Goal: Task Accomplishment & Management: Complete application form

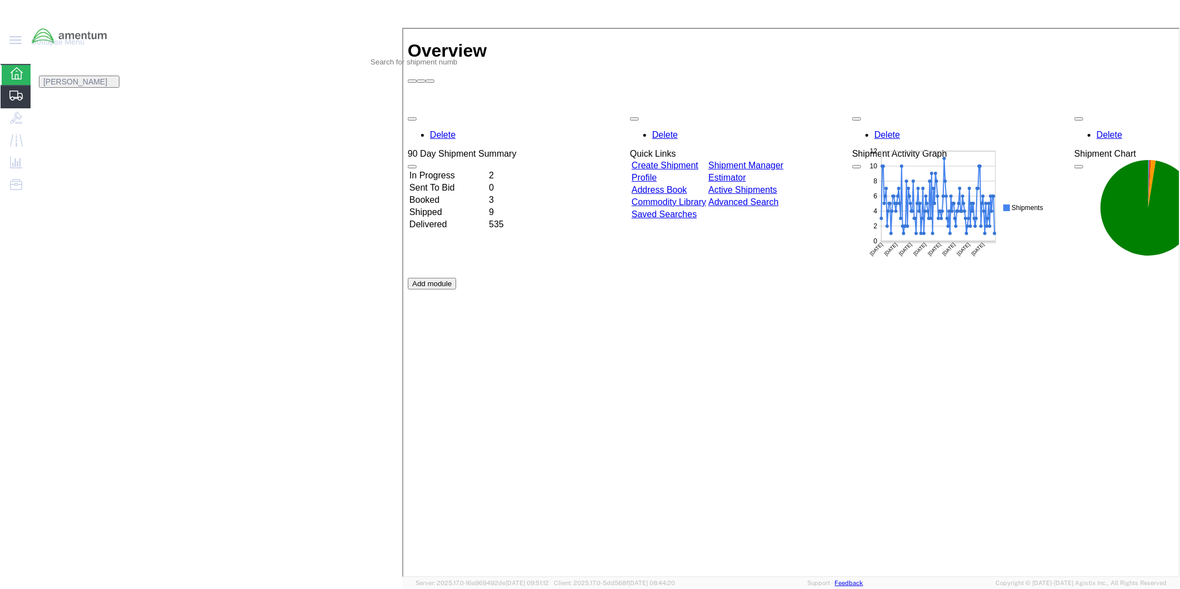
click at [0, 0] on span "Create from Template" at bounding box center [0, 0] width 0 height 0
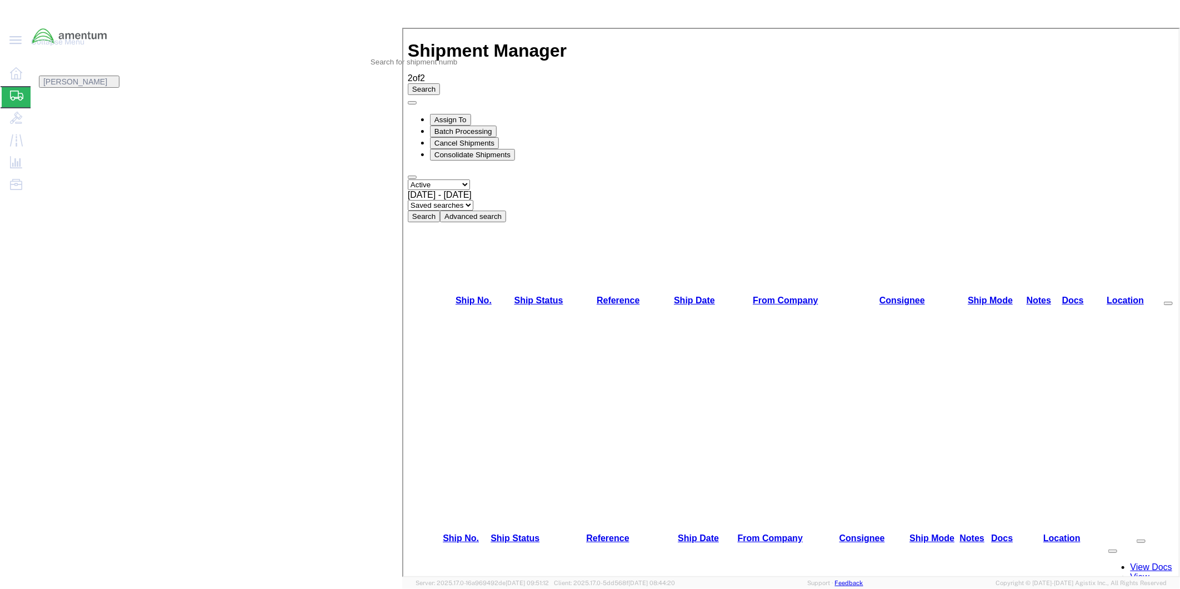
scroll to position [397, 0]
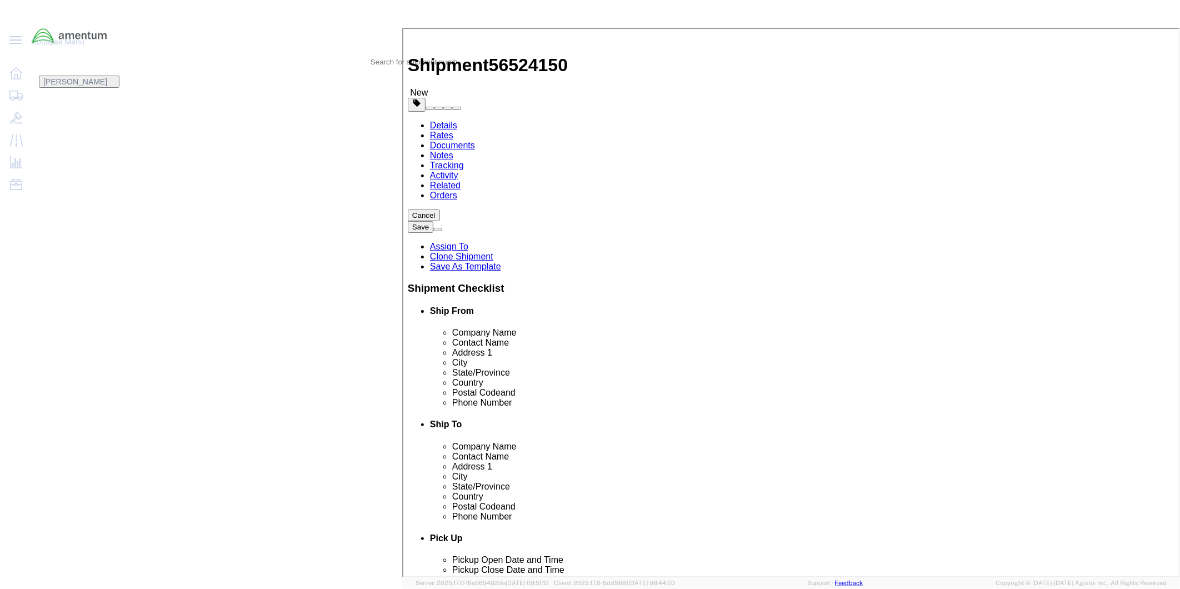
select select "49951"
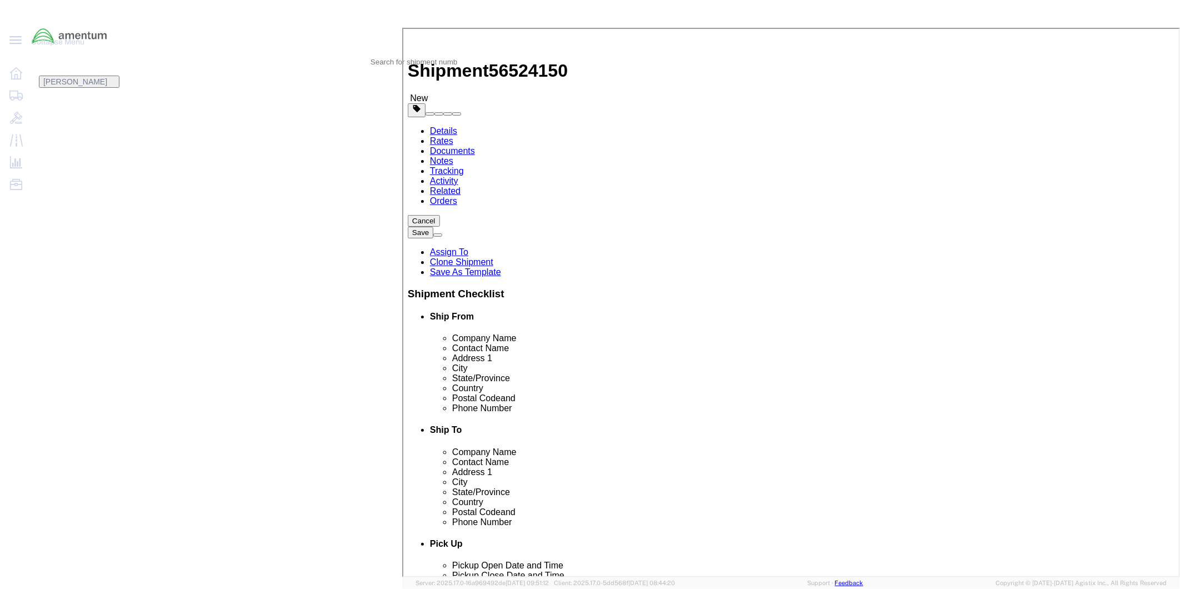
scroll to position [2284, 0]
select select "49945"
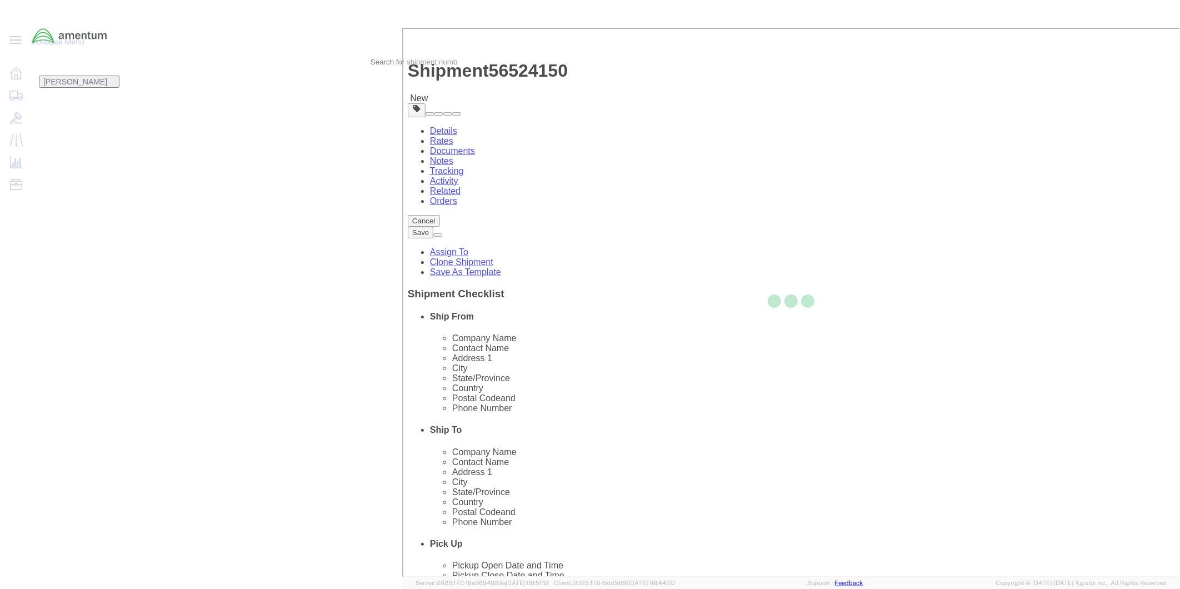
type input "78216"
type input "[PHONE_NUMBER]"
type input "[PERSON_NAME][EMAIL_ADDRESS][PERSON_NAME][DOMAIN_NAME]"
checkbox input "true"
select select "[GEOGRAPHIC_DATA]"
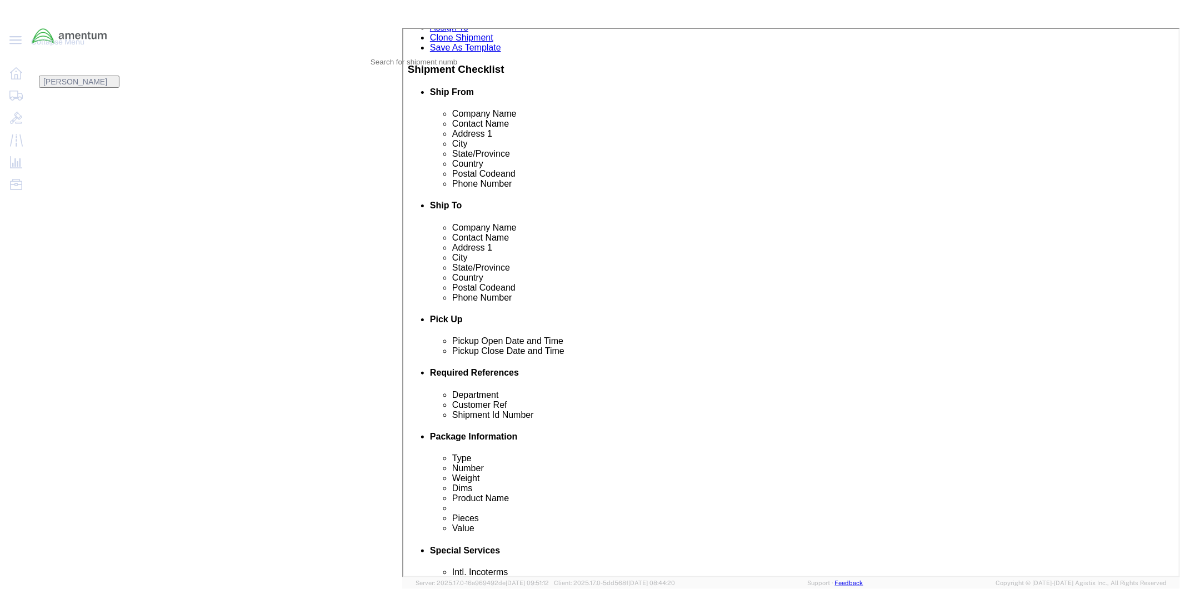
scroll to position [247, 0]
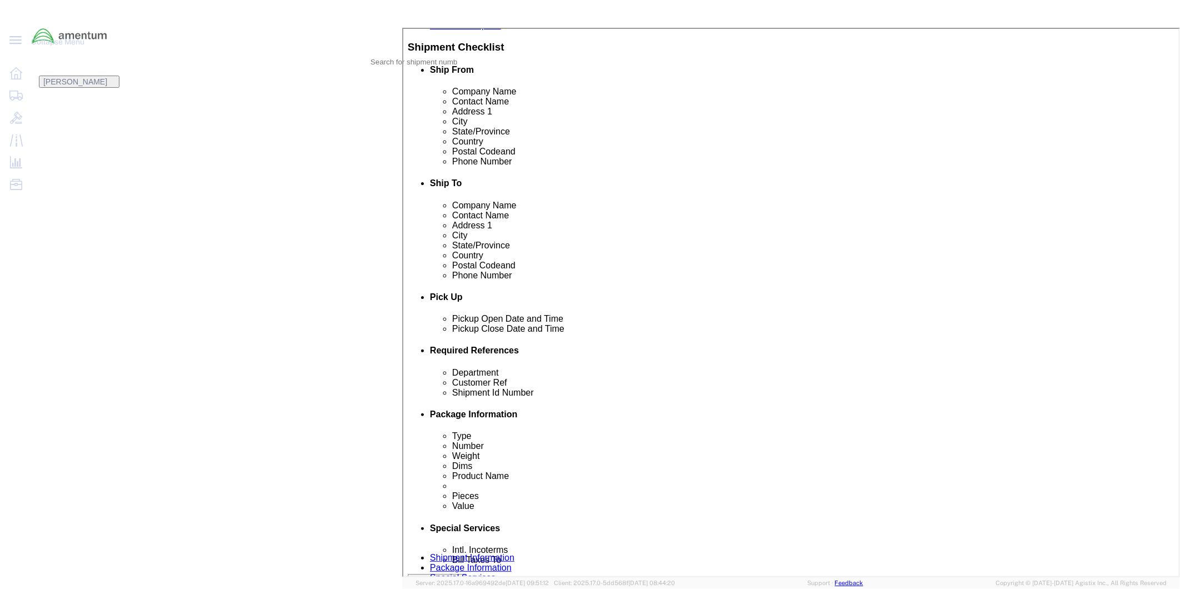
click div "[DATE] 9:00 AM"
type input "2:00 PM"
click button "Apply"
click div "[DATE] 5:30 PM"
type input "4:30 PM"
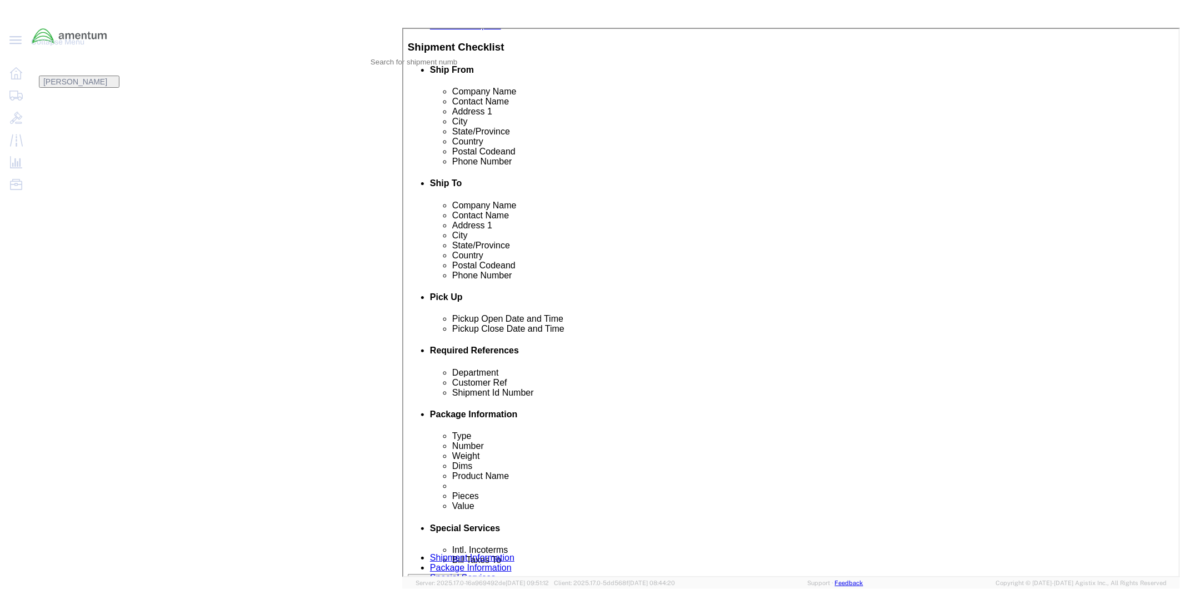
click button "Apply"
click div
click input "6:30 PM"
type input "9:00 AM"
click button "Apply"
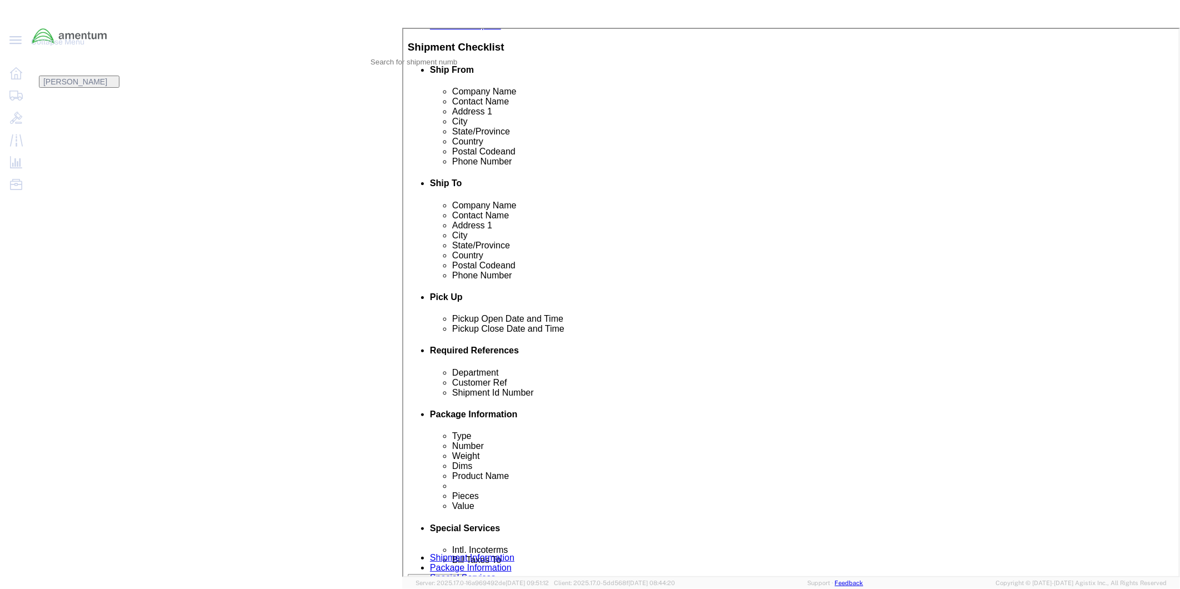
click div
type input "4:00 PM"
click button "Apply"
click input "text"
type input "94674"
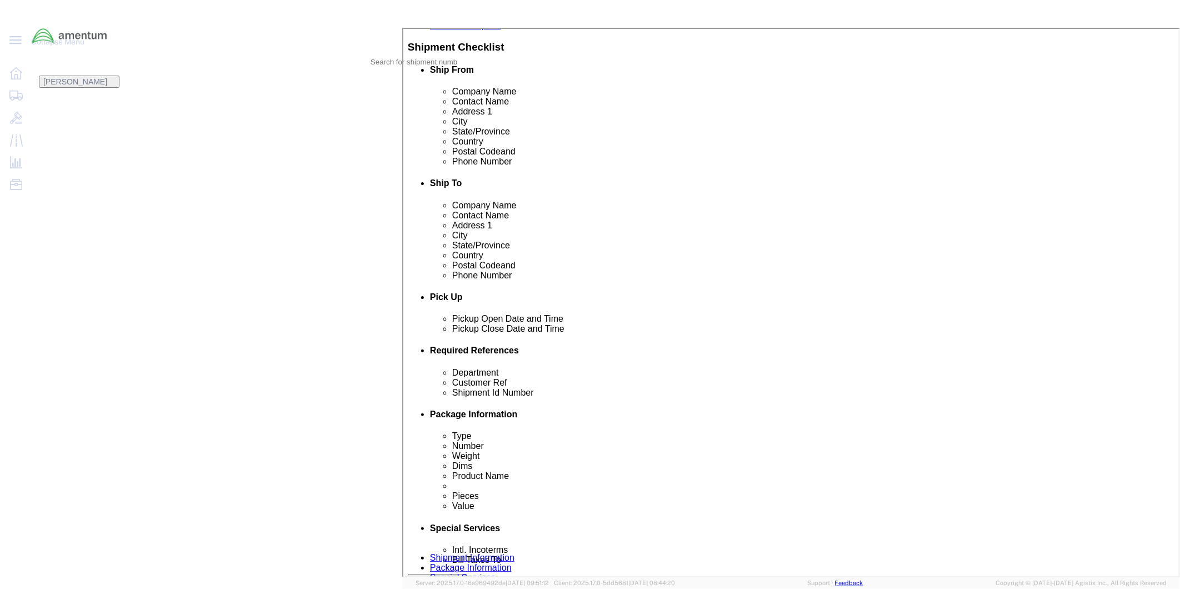
click input "text"
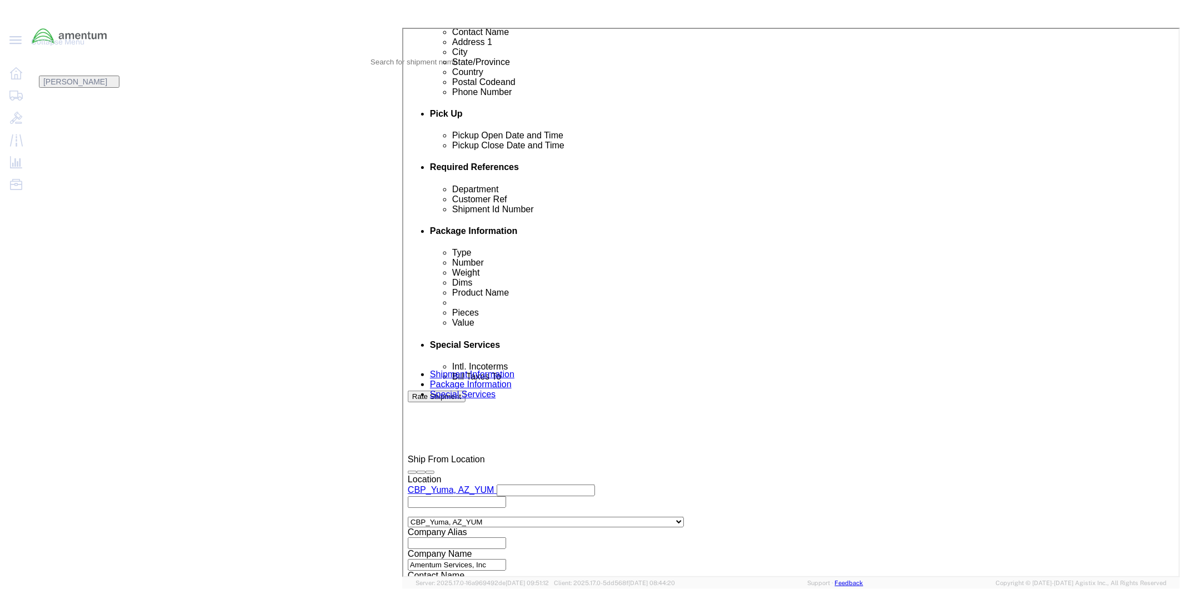
type input "94674"
click button "Continue"
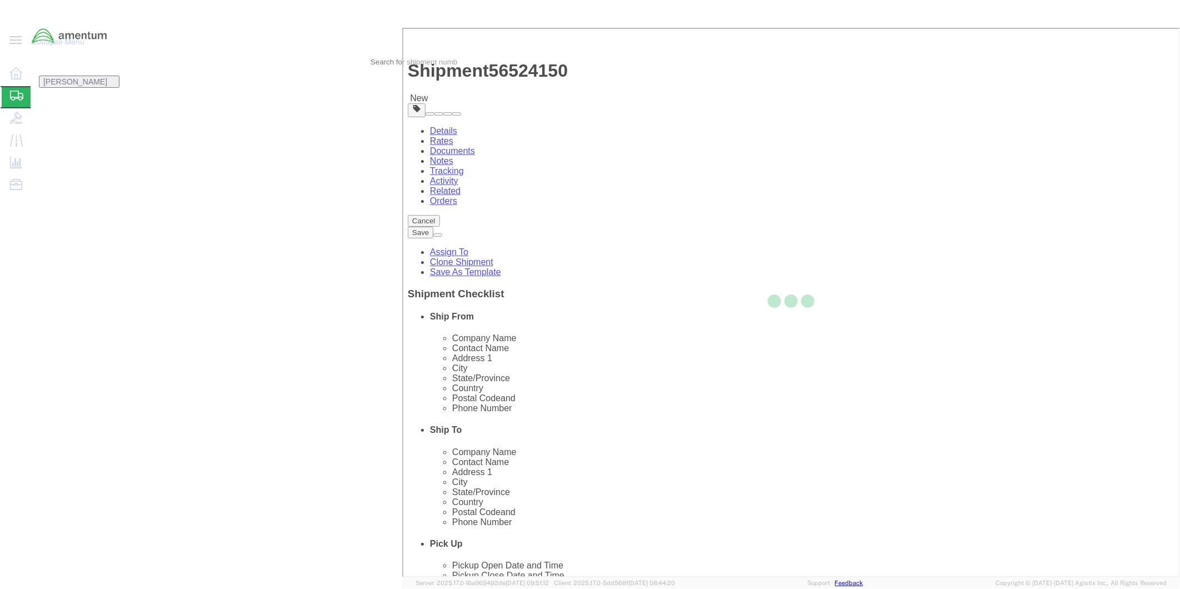
select select "CBOX"
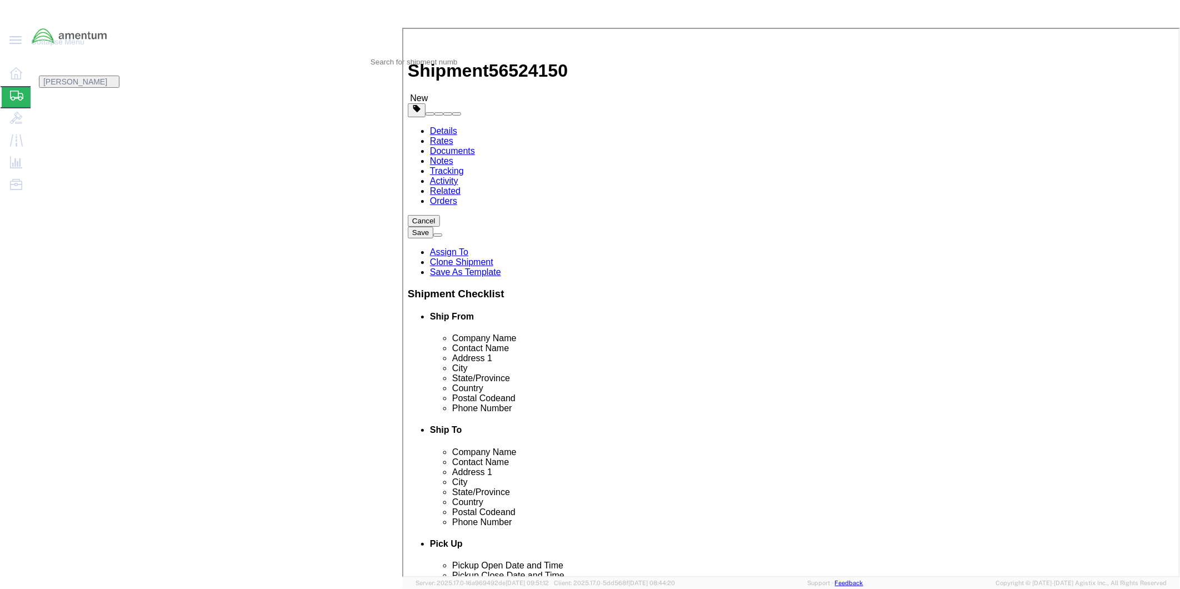
click input "text"
type input "17"
click input "text"
type input "12"
click input "text"
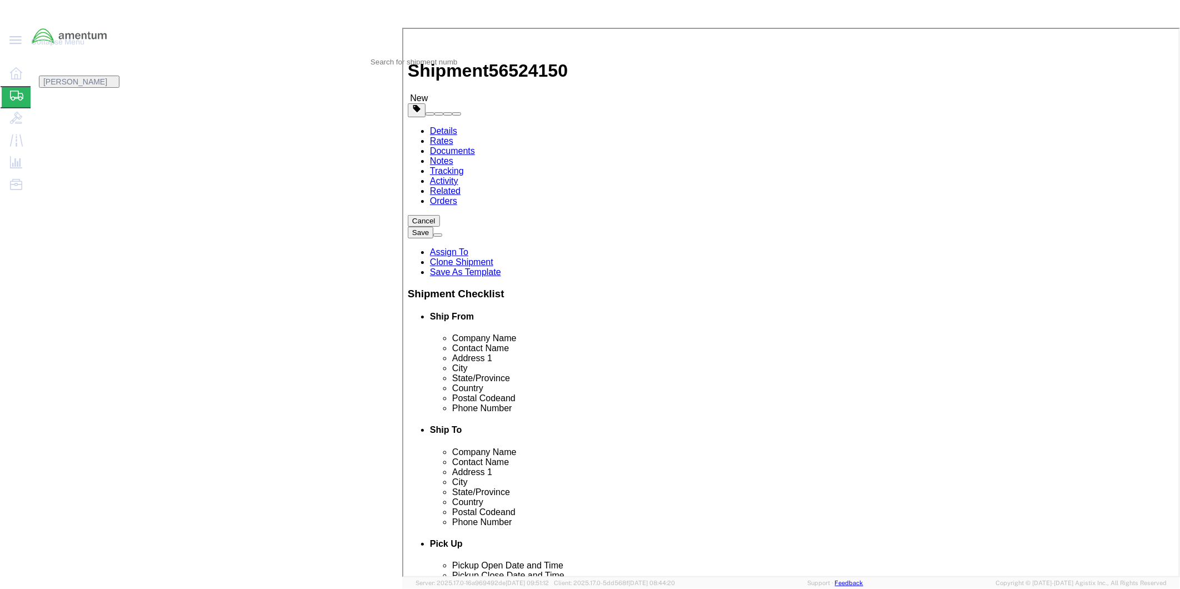
type input "12"
drag, startPoint x: 188, startPoint y: 261, endPoint x: 173, endPoint y: 259, distance: 15.1
click input "0.00"
type input "12"
click span
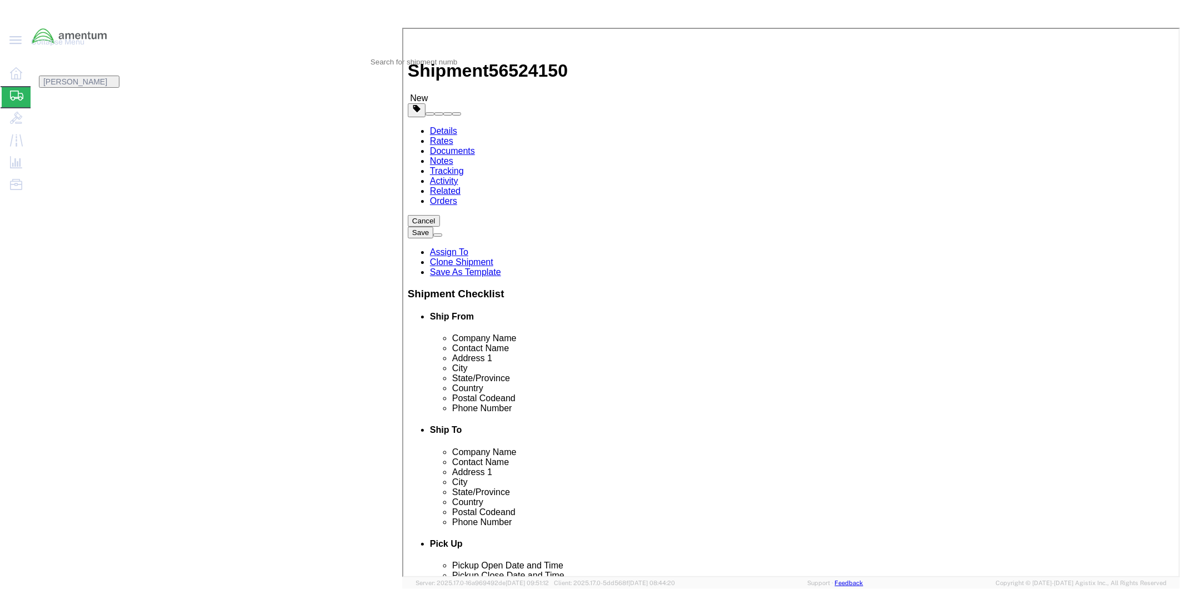
click input "text"
type input "SCISSOR LINK"
click div "Commodity library"
drag, startPoint x: 397, startPoint y: 109, endPoint x: 383, endPoint y: 107, distance: 14.0
click input "0"
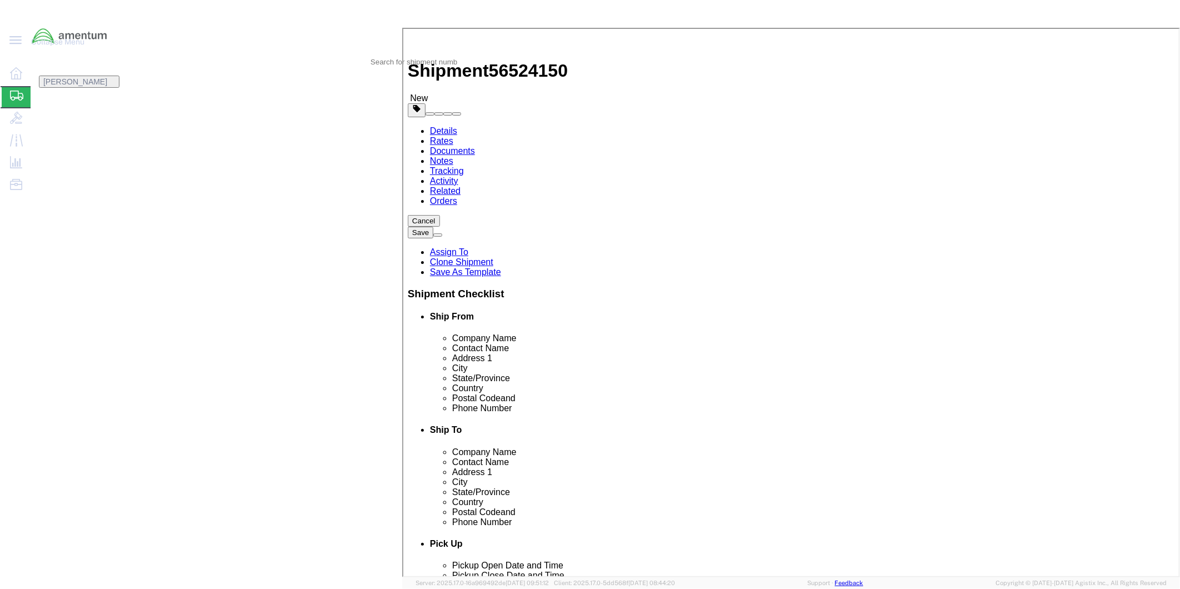
type input "10"
click input "text"
type input "7044.90"
drag, startPoint x: 445, startPoint y: 83, endPoint x: 376, endPoint y: 84, distance: 68.9
click div "SCISSOR LINK"
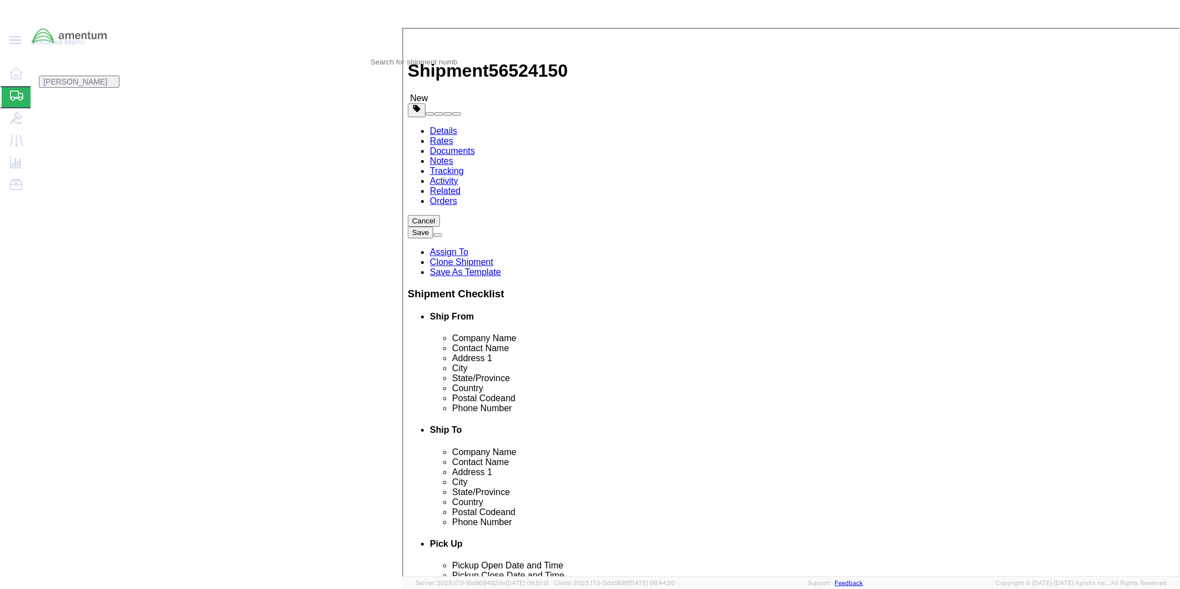
click textarea
paste textarea "SCISSOR LINK"
type textarea "SCISSOR LINK"
click div "Commodity library"
click input "text"
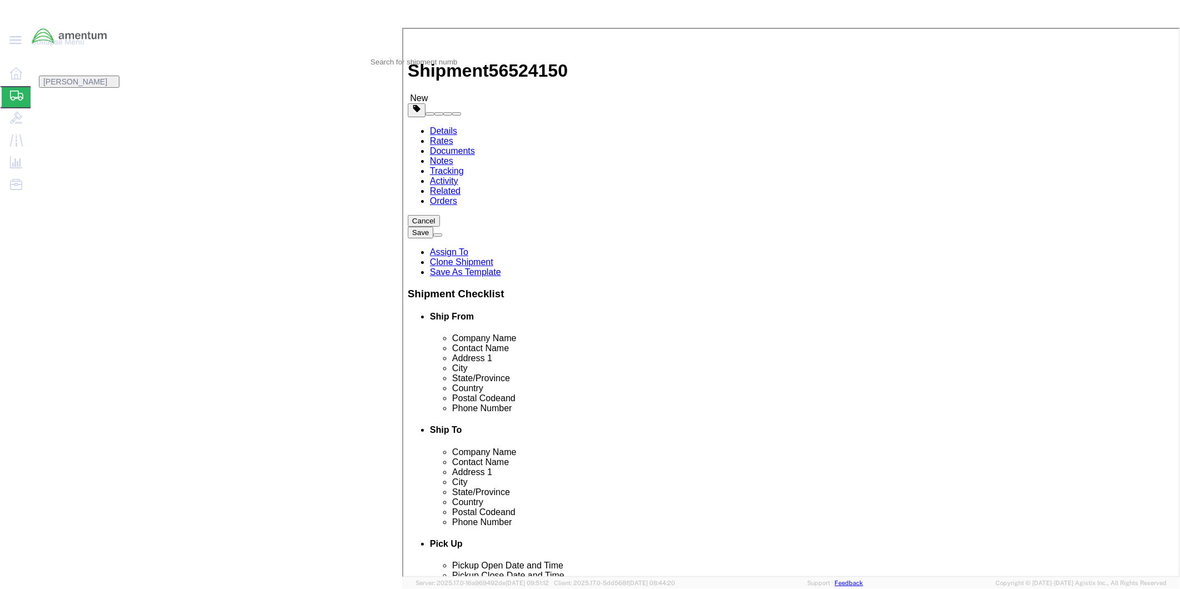
scroll to position [0, 126]
type input "SD3829,SD4525,SD1029,SD2894,PMA1762,SD2364,PMA2787,SD570,SD799,SD1280"
click button "Save & Close"
click button "Rate Shipment"
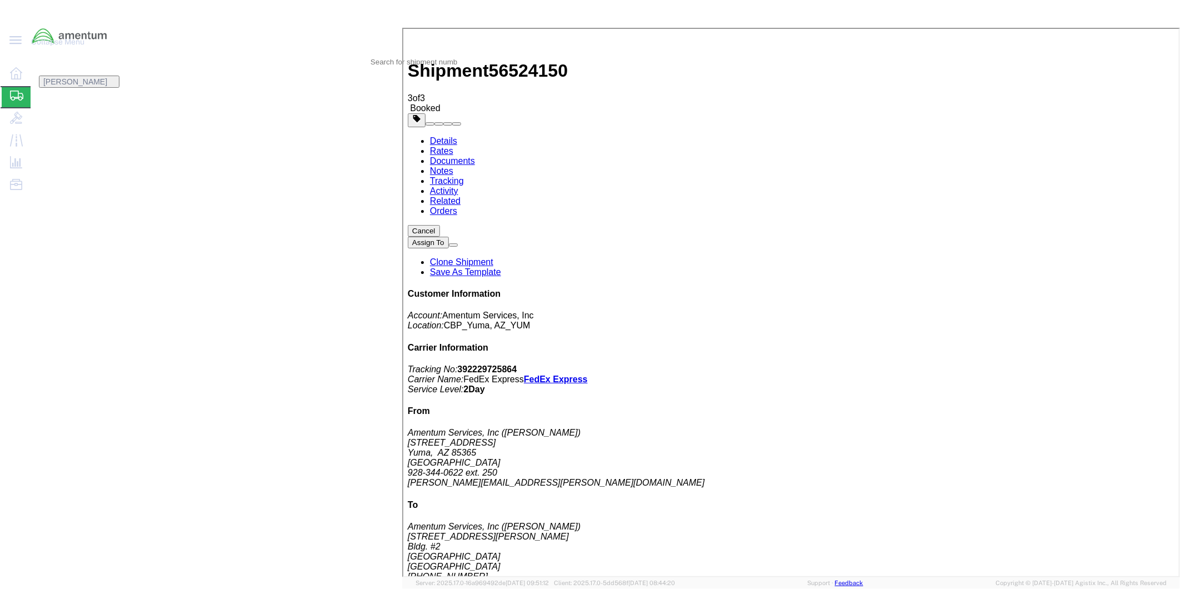
drag, startPoint x: 928, startPoint y: 194, endPoint x: 827, endPoint y: 196, distance: 101.7
copy td "Tracking No.: 392229725864"
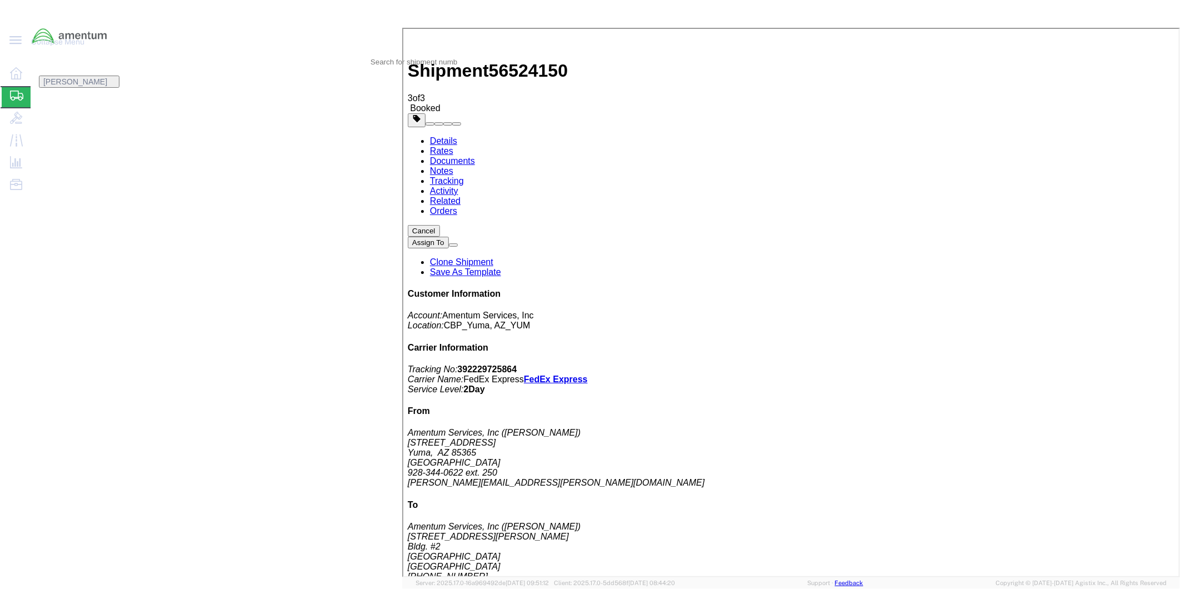
click at [436, 134] on link "Details" at bounding box center [441, 138] width 27 height 9
click link "Schedule pickup request"
drag, startPoint x: 942, startPoint y: 141, endPoint x: 1015, endPoint y: 162, distance: 76.3
click p "Tracking No: 392229725864 Carrier Name: FedEx Express FedEx Express Service Lev…"
drag, startPoint x: 1015, startPoint y: 162, endPoint x: 988, endPoint y: 159, distance: 28.0
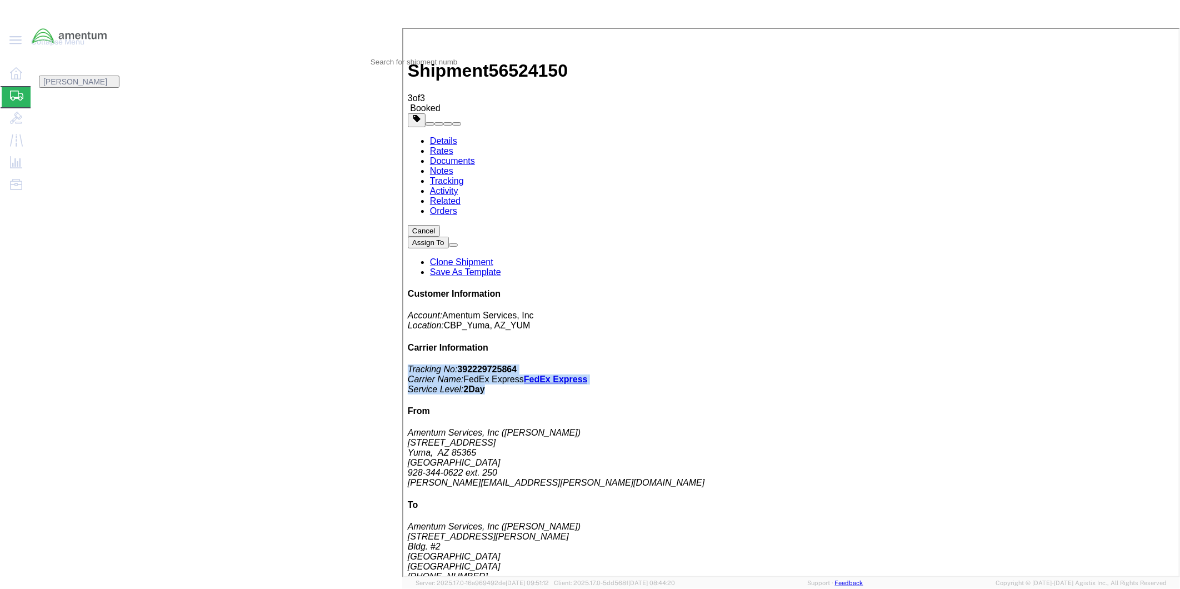
copy p "Tracking No: 392229725864 Carrier Name: FedEx Express FedEx Express Service Lev…"
